Goal: Information Seeking & Learning: Understand process/instructions

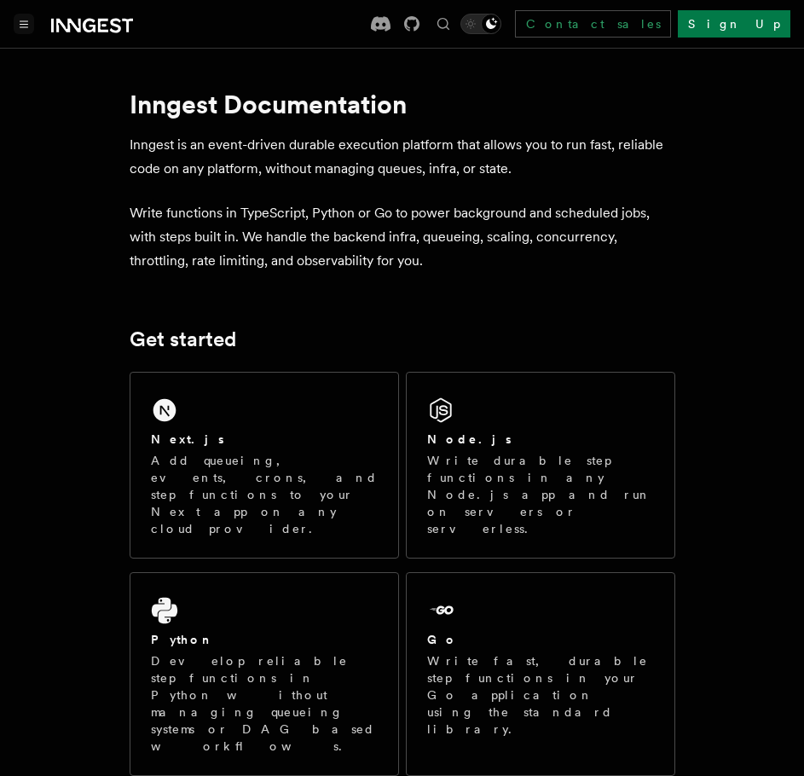
click at [32, 18] on button "Toggle navigation" at bounding box center [24, 24] width 20 height 20
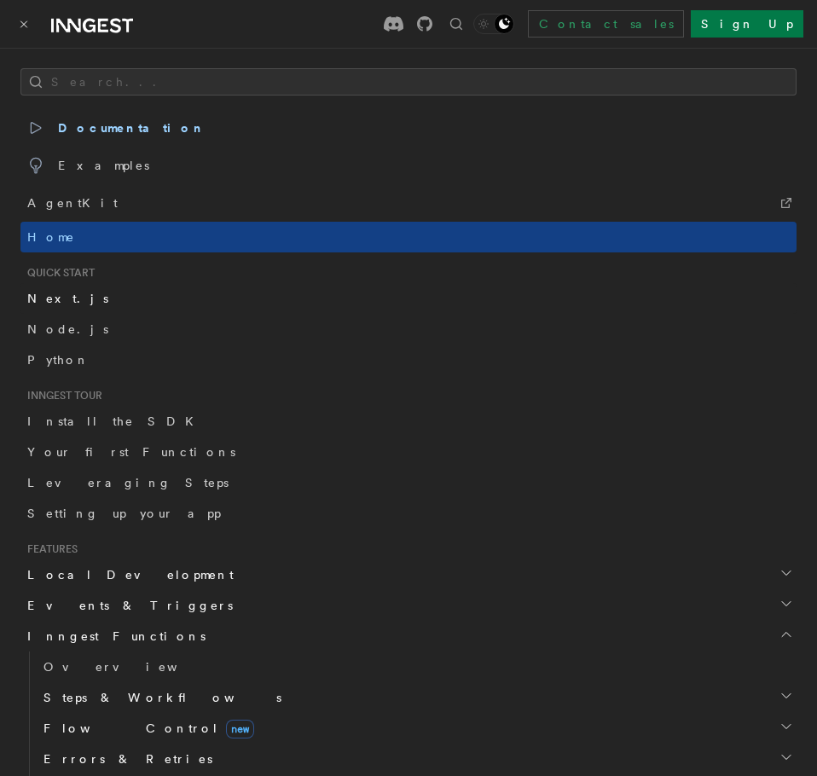
click at [96, 303] on link "Next.js" at bounding box center [408, 298] width 776 height 31
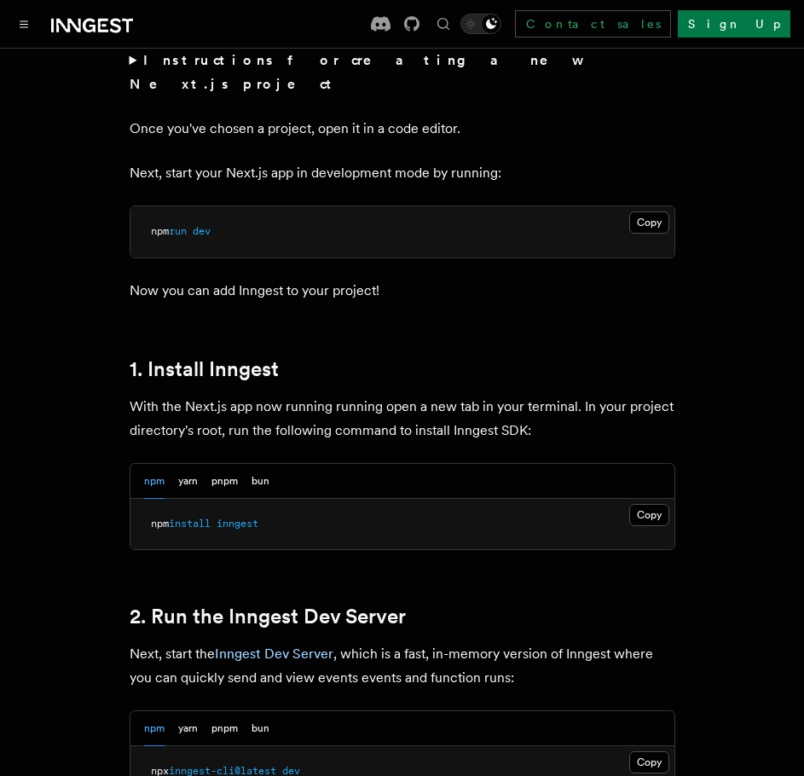
scroll to position [796, 0]
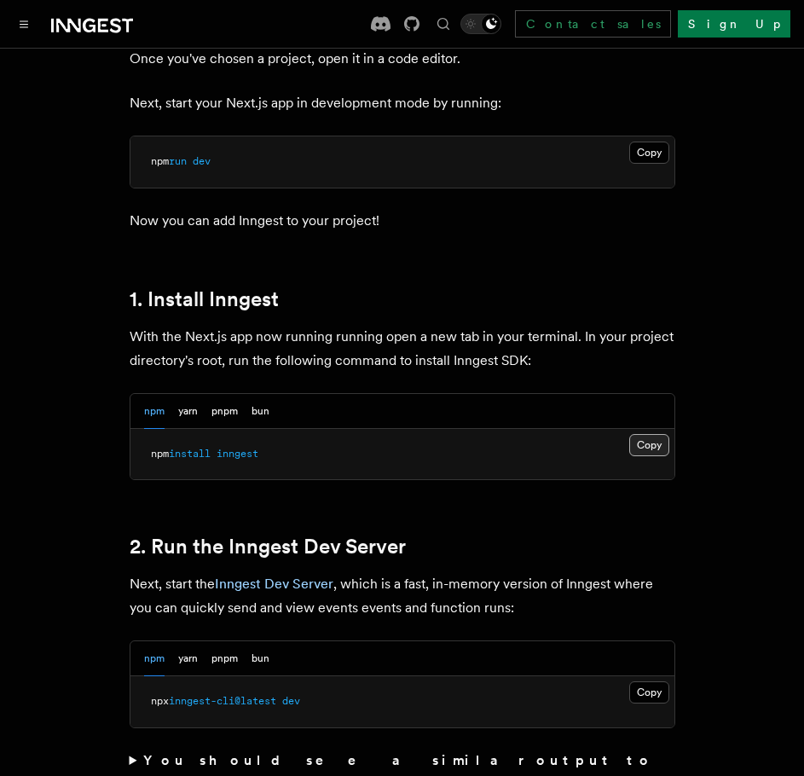
click at [646, 434] on button "Copy Copied" at bounding box center [649, 445] width 40 height 22
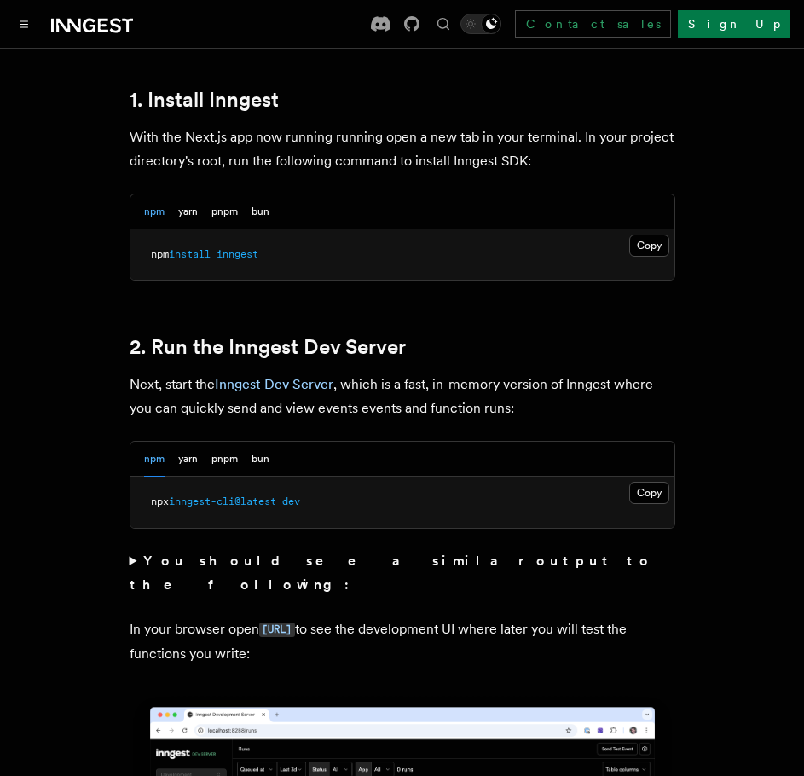
scroll to position [1194, 0]
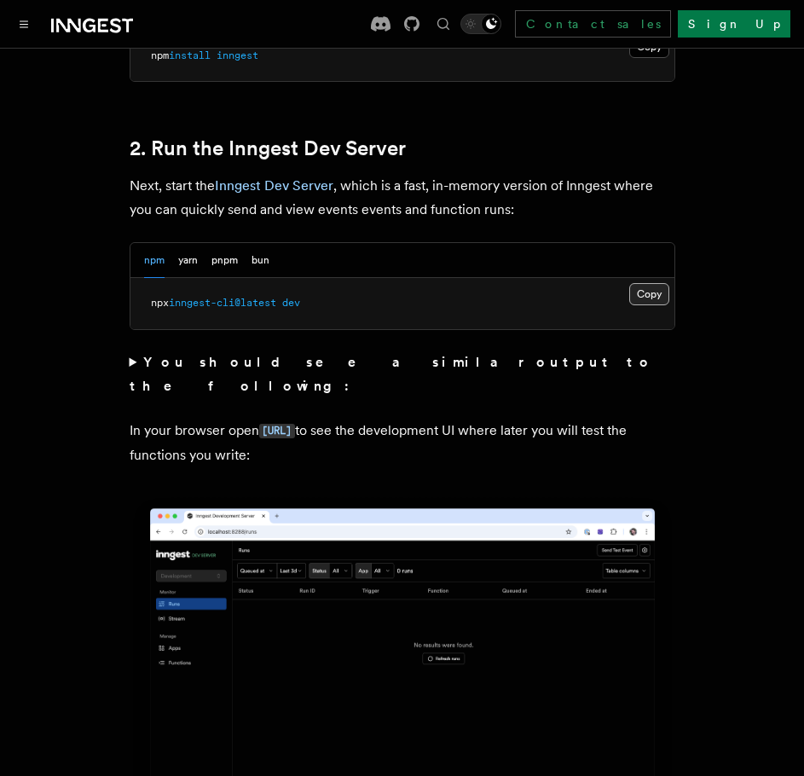
click at [657, 283] on button "Copy Copied" at bounding box center [649, 294] width 40 height 22
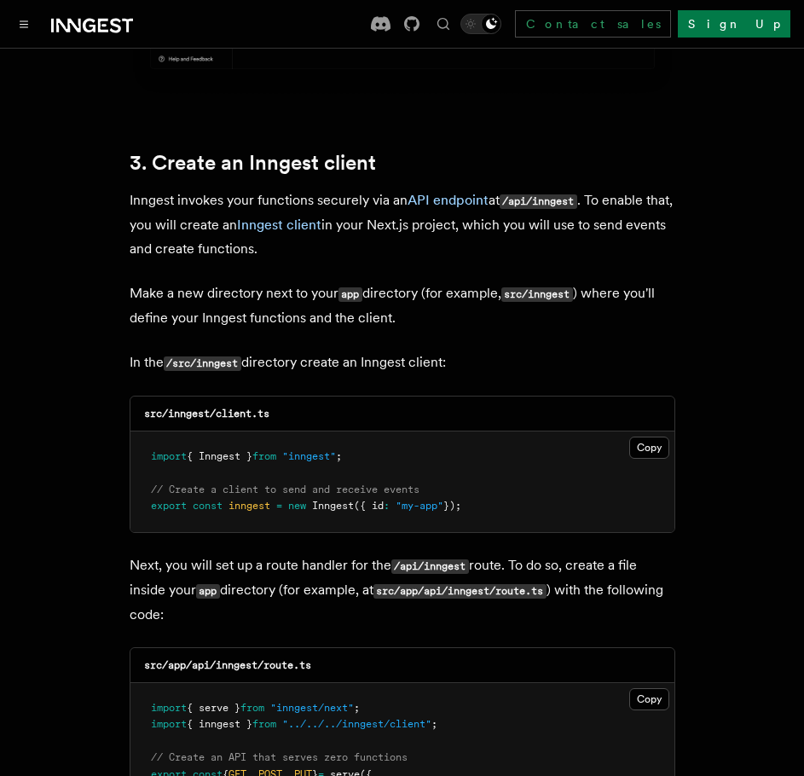
scroll to position [1990, 0]
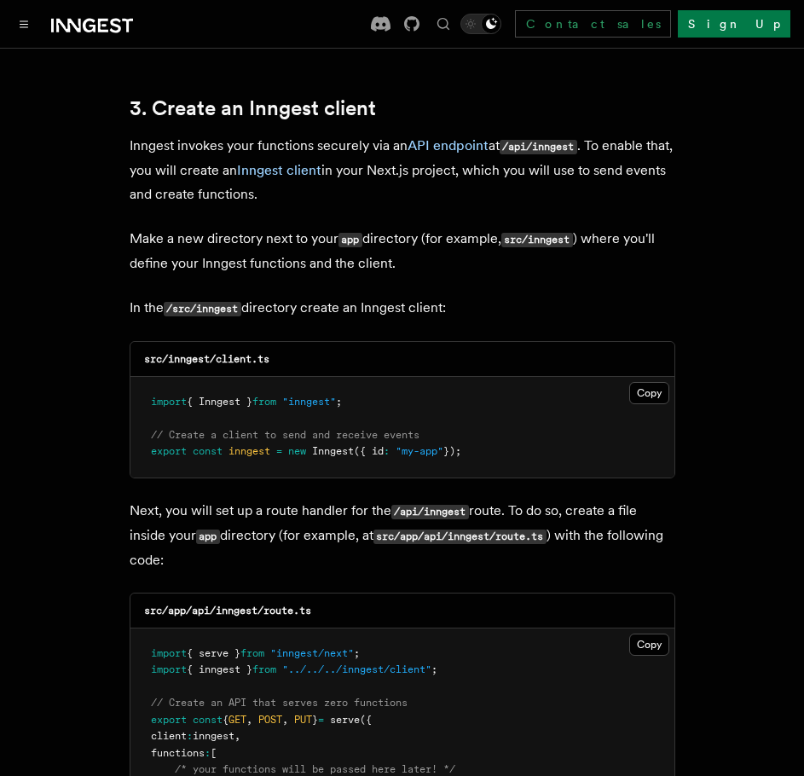
click at [652, 382] on button "Copy Copied" at bounding box center [649, 393] width 40 height 22
click at [648, 382] on button "Copy Copied" at bounding box center [649, 393] width 40 height 22
